Goal: Task Accomplishment & Management: Use online tool/utility

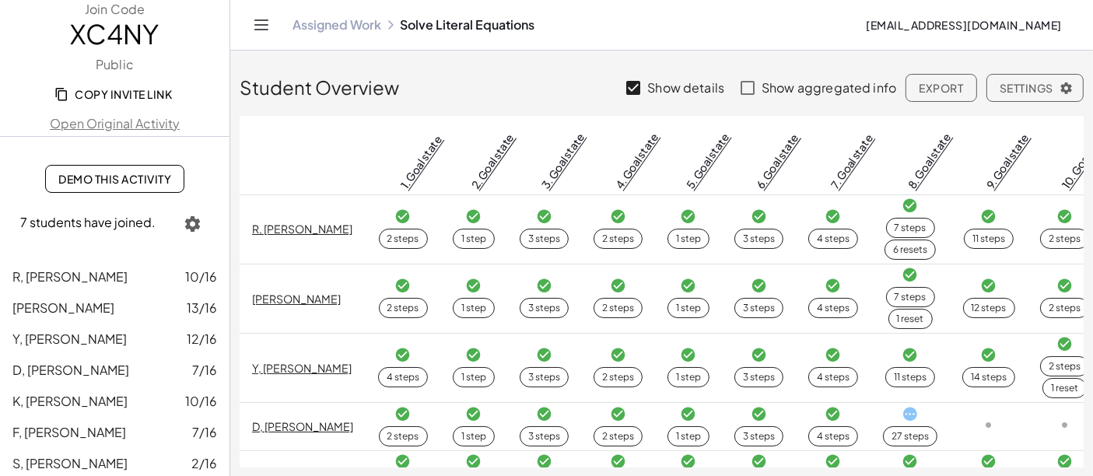
click at [268, 32] on icon "Toggle navigation" at bounding box center [261, 25] width 19 height 19
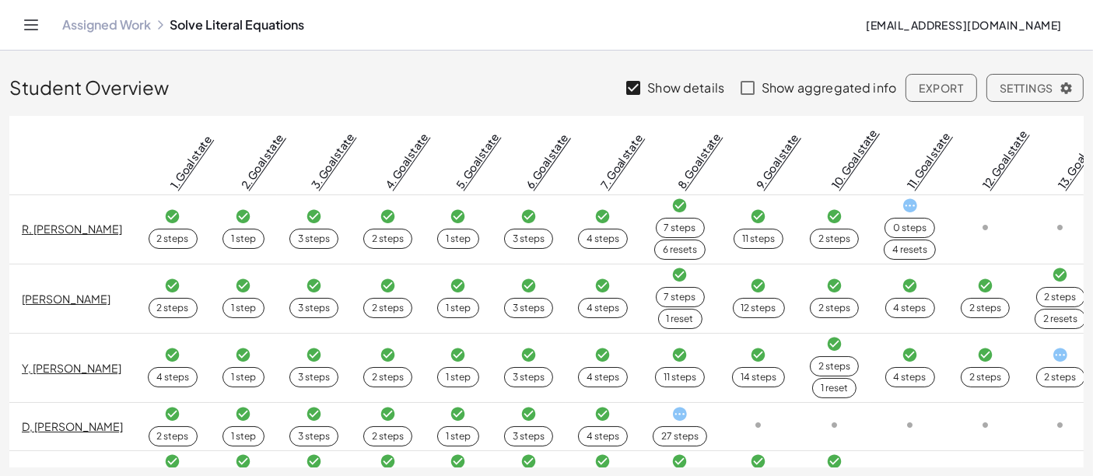
click at [45, 23] on div "Assigned Work Solve Literal Equations [EMAIL_ADDRESS][DOMAIN_NAME]" at bounding box center [547, 25] width 1056 height 50
click at [35, 23] on icon "Toggle navigation" at bounding box center [31, 25] width 19 height 19
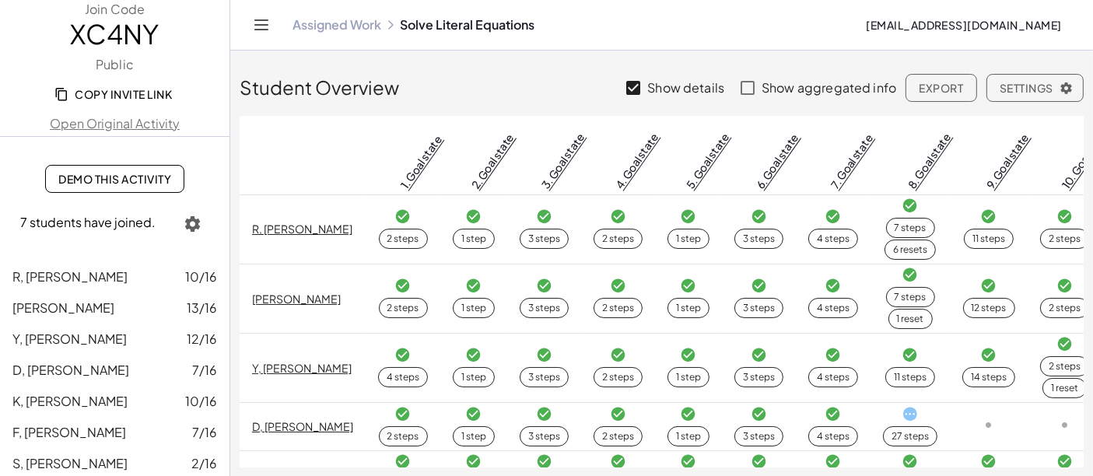
click at [315, 30] on link "Assigned Work" at bounding box center [337, 25] width 89 height 16
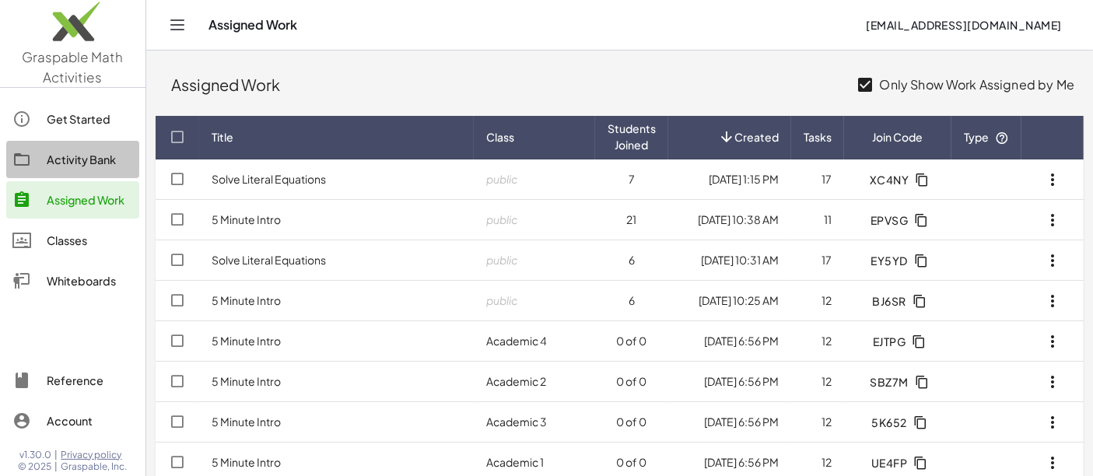
click at [97, 152] on div "Activity Bank" at bounding box center [90, 159] width 86 height 19
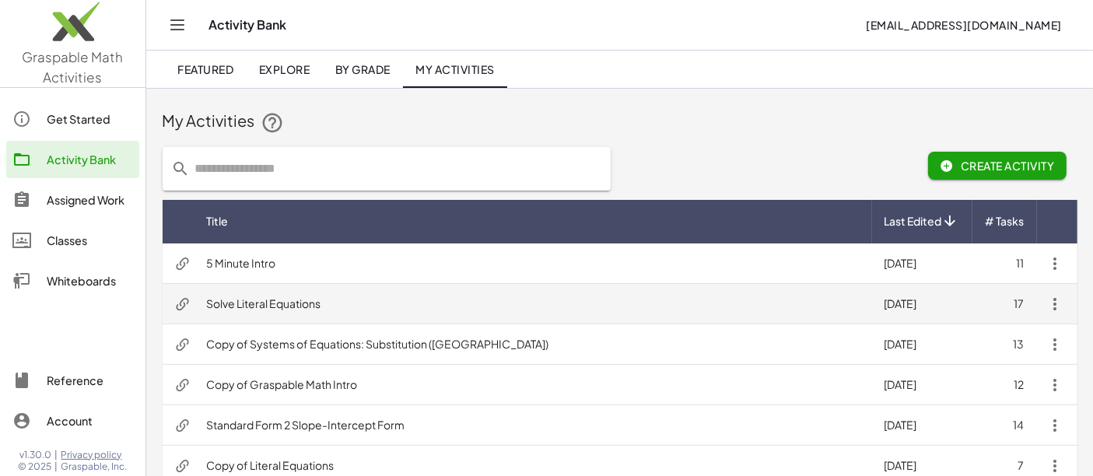
click at [286, 306] on td "Solve Literal Equations" at bounding box center [534, 304] width 678 height 40
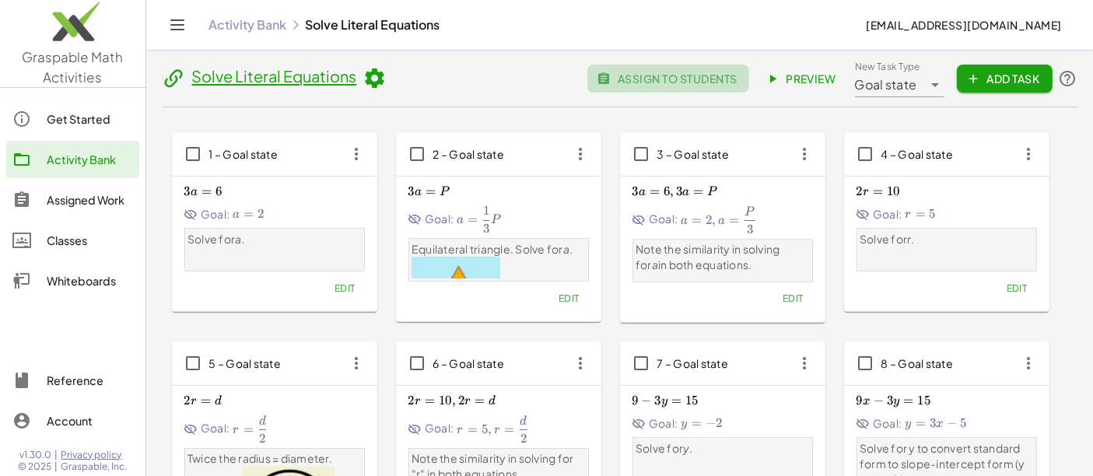
click at [687, 87] on button "assign to students" at bounding box center [668, 79] width 162 height 28
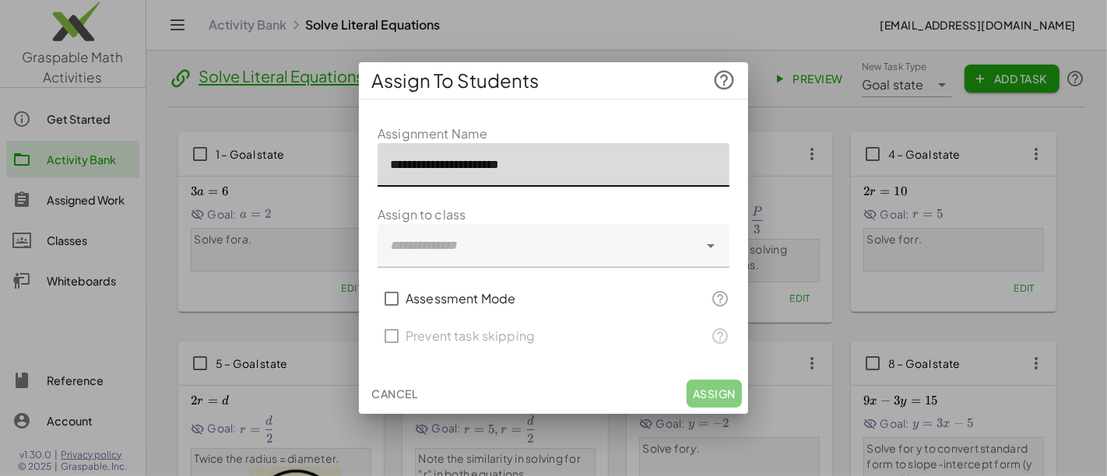
click at [573, 174] on input "**********" at bounding box center [553, 165] width 352 height 44
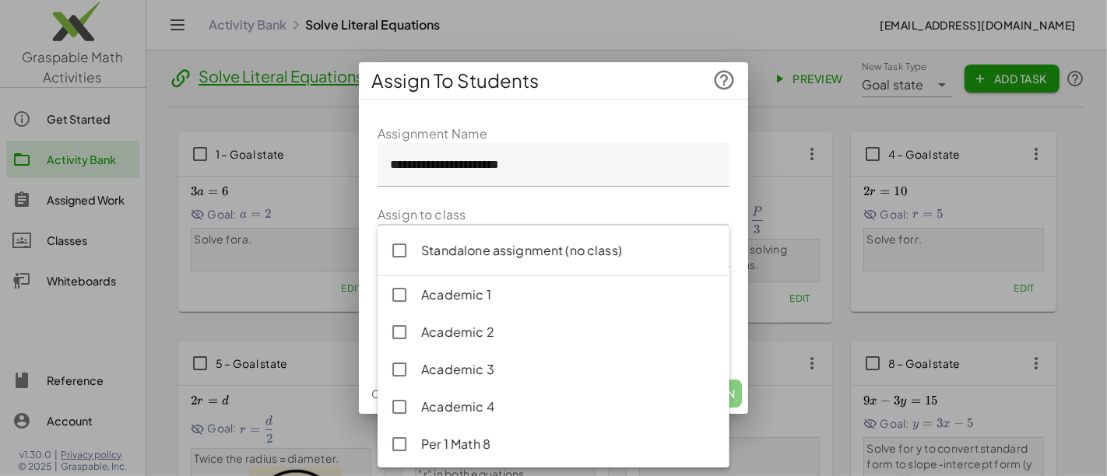
click at [540, 242] on div at bounding box center [537, 246] width 321 height 44
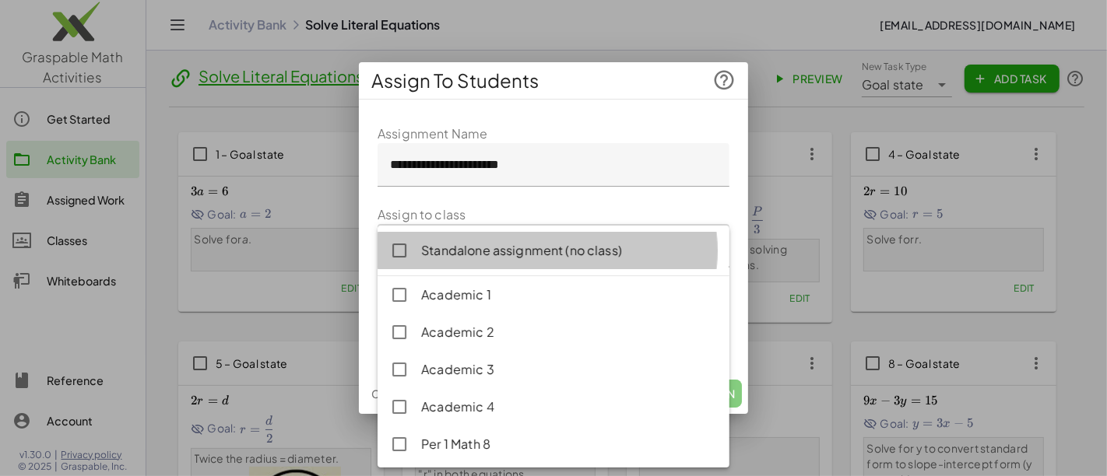
click at [546, 254] on div "Standalone assignment (no class)" at bounding box center [569, 250] width 296 height 19
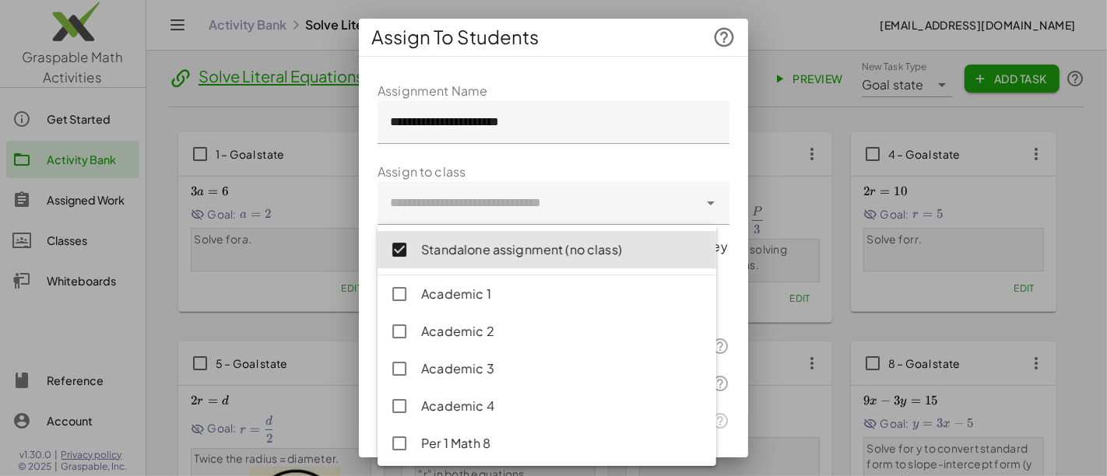
click at [719, 150] on div "**********" at bounding box center [553, 263] width 389 height 389
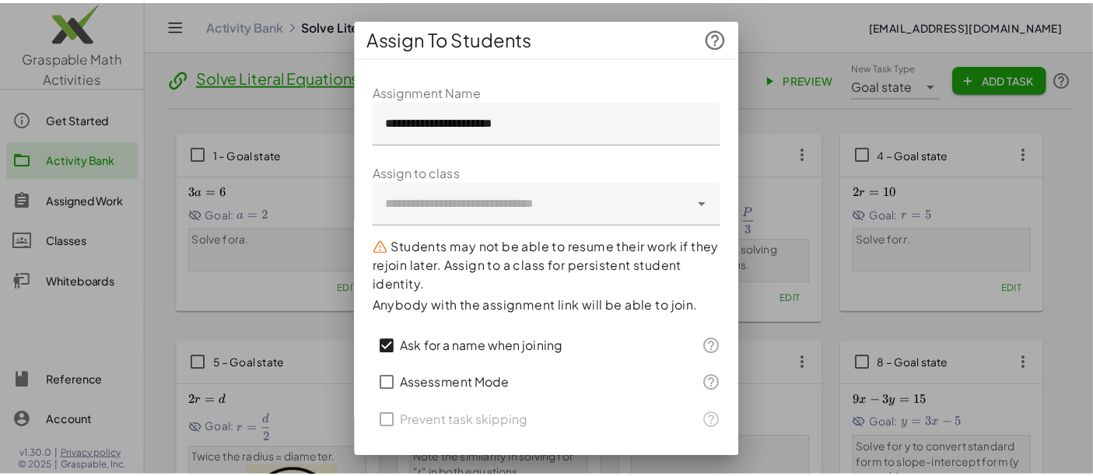
scroll to position [40, 0]
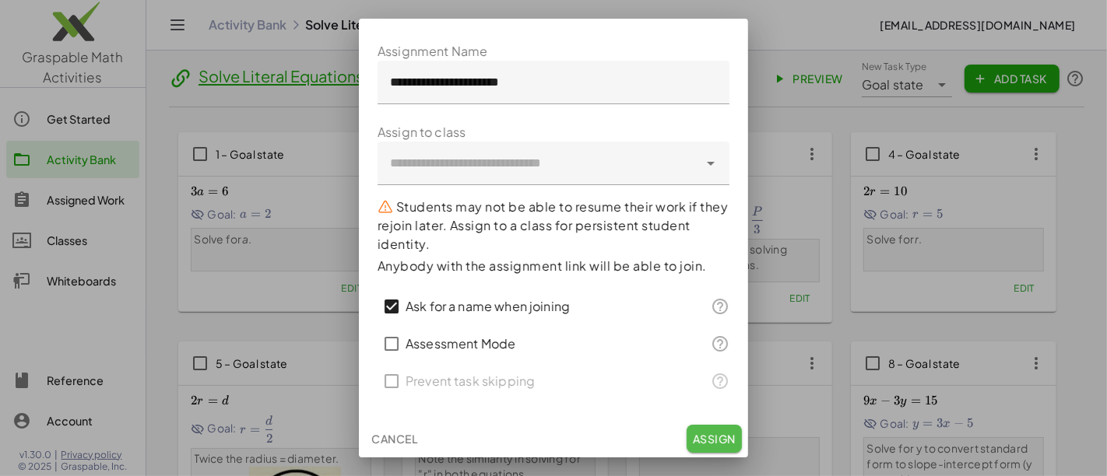
click at [693, 444] on span "Assign" at bounding box center [714, 439] width 43 height 14
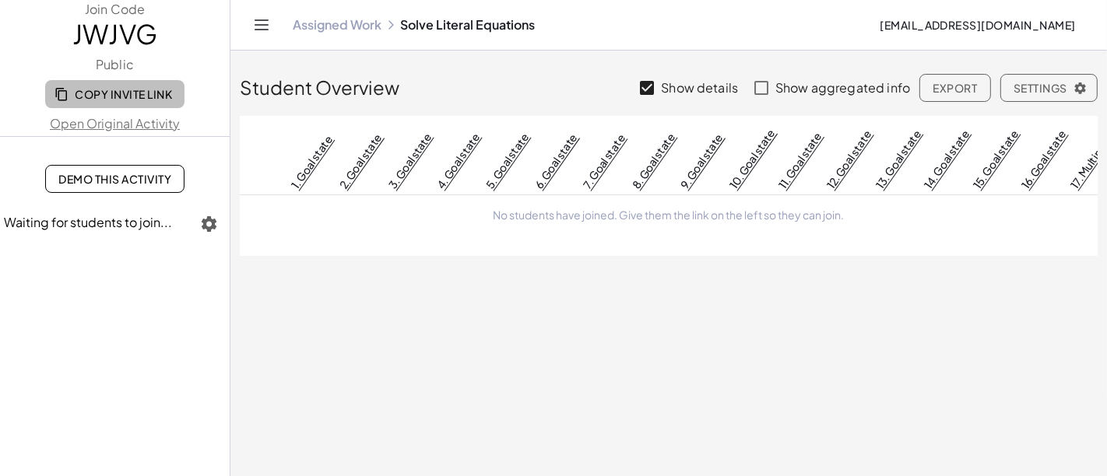
click at [68, 92] on span "Copy Invite Link" at bounding box center [115, 94] width 114 height 14
